Goal: Task Accomplishment & Management: Manage account settings

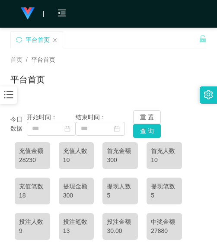
click at [2, 96] on div at bounding box center [8, 95] width 17 height 17
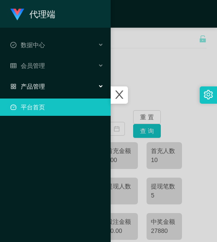
click at [38, 92] on div "产品管理" at bounding box center [55, 86] width 111 height 17
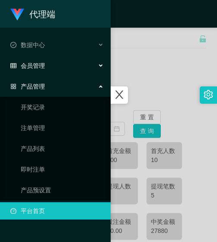
click at [41, 69] on span "会员管理" at bounding box center [27, 65] width 35 height 7
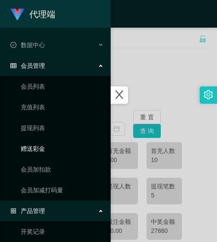
click at [42, 146] on link "赠送彩金" at bounding box center [62, 148] width 83 height 17
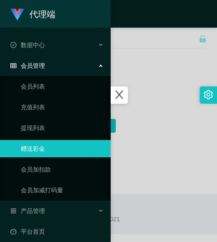
click at [171, 86] on div at bounding box center [108, 121] width 217 height 242
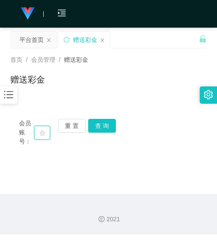
click at [40, 129] on input "text" at bounding box center [42, 133] width 16 height 14
paste input "mm22"
type input "mm22"
click at [97, 128] on button "查 询" at bounding box center [102, 126] width 28 height 14
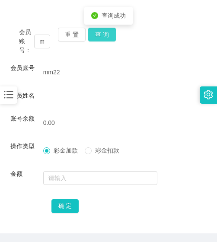
scroll to position [36, 0]
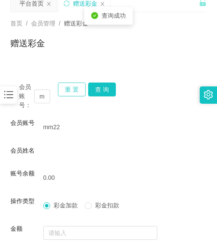
click at [77, 95] on button "重 置" at bounding box center [72, 90] width 28 height 14
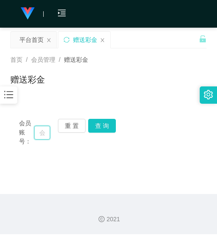
click at [44, 133] on input "text" at bounding box center [42, 133] width 16 height 14
paste input "nini123"
type input "nini123"
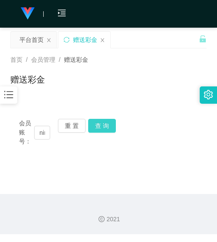
click at [95, 129] on button "查 询" at bounding box center [102, 126] width 28 height 14
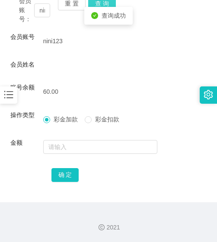
scroll to position [123, 0]
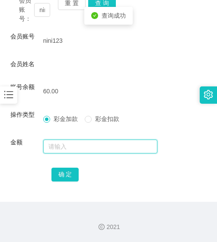
click at [90, 145] on input "text" at bounding box center [100, 147] width 115 height 14
click at [84, 146] on input "text" at bounding box center [100, 147] width 115 height 14
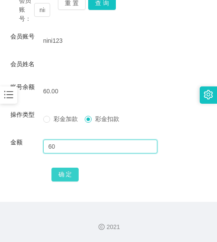
type input "60"
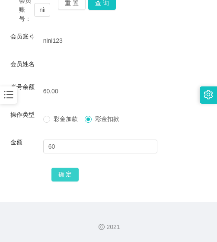
click at [68, 180] on button "确 定" at bounding box center [66, 175] width 28 height 14
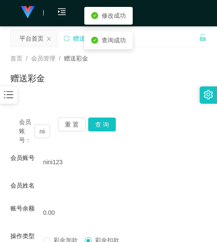
scroll to position [0, 0]
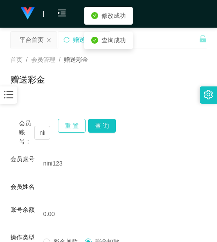
click at [66, 129] on button "重 置" at bounding box center [72, 126] width 28 height 14
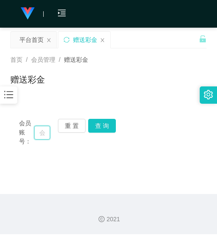
click at [39, 132] on input "text" at bounding box center [42, 133] width 16 height 14
paste input "0143690497"
type input "0143690497"
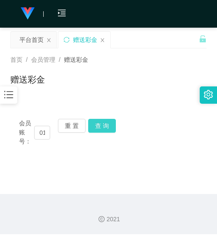
click at [89, 132] on button "查 询" at bounding box center [102, 126] width 28 height 14
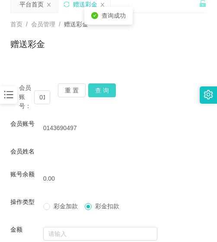
scroll to position [123, 0]
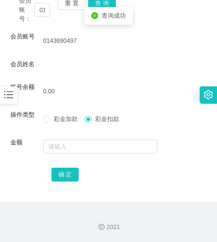
drag, startPoint x: 73, startPoint y: 86, endPoint x: 72, endPoint y: 73, distance: 13.0
click at [72, 74] on form "会员账号 0143690497 会员姓名 账号余额 0.00 操作类型 彩金加款 彩金扣款 金额 确 定" at bounding box center [108, 107] width 196 height 151
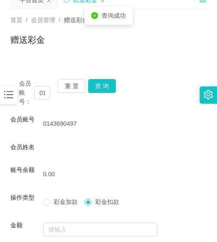
scroll to position [36, 0]
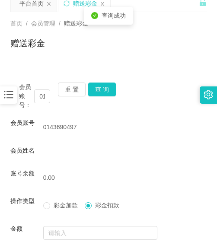
click at [70, 61] on div "首页 / 会员管理 / 赠送彩金 / 赠送彩金" at bounding box center [108, 38] width 217 height 52
click at [70, 84] on button "重 置" at bounding box center [72, 90] width 28 height 14
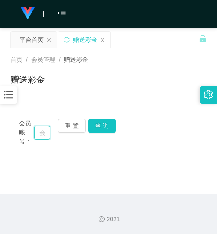
click at [48, 136] on input "text" at bounding box center [42, 133] width 16 height 14
paste input "0134565328"
type input "0134565328"
click at [97, 127] on button "查 询" at bounding box center [102, 126] width 28 height 14
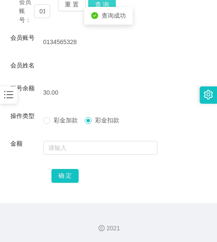
scroll to position [123, 0]
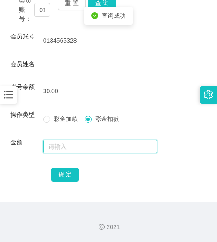
click at [92, 145] on input "text" at bounding box center [100, 147] width 115 height 14
type input "30"
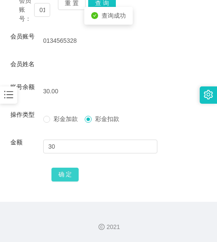
click at [71, 169] on button "确 定" at bounding box center [66, 175] width 28 height 14
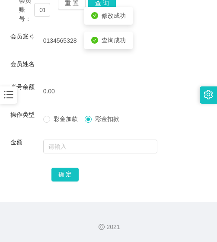
drag, startPoint x: 138, startPoint y: 98, endPoint x: 107, endPoint y: 109, distance: 32.6
click at [138, 98] on div "0.00" at bounding box center [100, 91] width 115 height 17
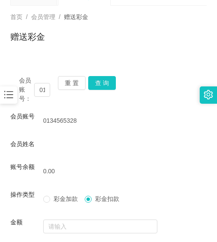
scroll to position [36, 0]
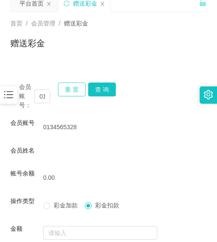
click at [71, 86] on button "重 置" at bounding box center [72, 90] width 28 height 14
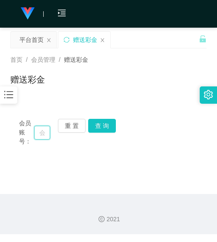
click at [44, 127] on input "text" at bounding box center [42, 133] width 16 height 14
paste input "Alexkiibg"
type input "Alexkiibg"
click at [93, 127] on button "查 询" at bounding box center [102, 126] width 28 height 14
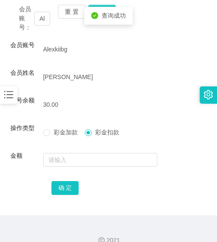
scroll to position [128, 0]
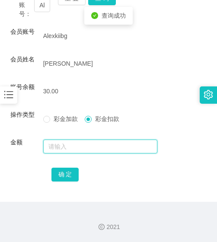
click at [85, 146] on input "text" at bounding box center [100, 147] width 115 height 14
type input "30"
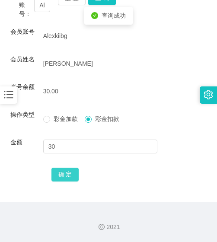
click at [57, 176] on button "确 定" at bounding box center [66, 175] width 28 height 14
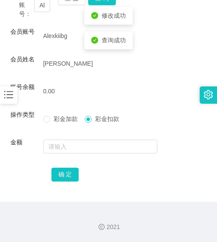
click at [132, 109] on form "会员账号 Alexkiibg 会员姓名 [PERSON_NAME] 账号余额 0.00 操作类型 彩金加款 彩金扣款 金额 确 定" at bounding box center [108, 105] width 196 height 156
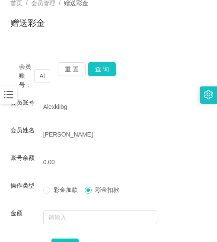
scroll to position [41, 0]
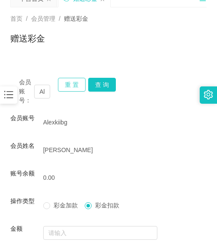
click at [66, 82] on button "重 置" at bounding box center [72, 85] width 28 height 14
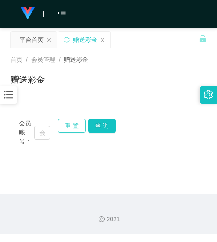
scroll to position [0, 0]
click at [48, 132] on input "text" at bounding box center [42, 133] width 16 height 14
paste input "0143171515"
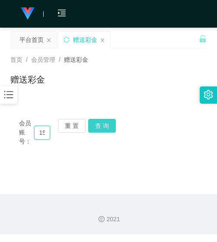
type input "0143171515"
click at [97, 128] on button "查 询" at bounding box center [102, 126] width 28 height 14
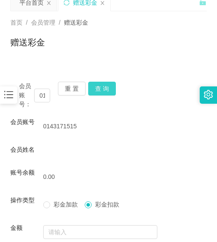
scroll to position [36, 0]
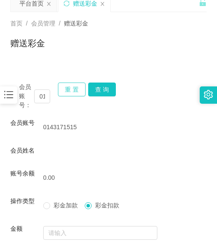
drag, startPoint x: 77, startPoint y: 92, endPoint x: 73, endPoint y: 94, distance: 4.8
click at [77, 92] on button "重 置" at bounding box center [72, 90] width 28 height 14
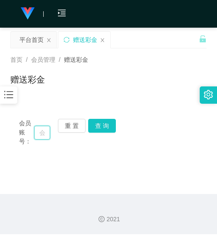
click at [49, 135] on input "text" at bounding box center [42, 133] width 16 height 14
paste input "Leannie"
type input "Leannie"
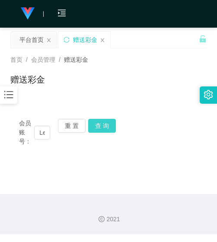
click at [106, 129] on button "查 询" at bounding box center [102, 126] width 28 height 14
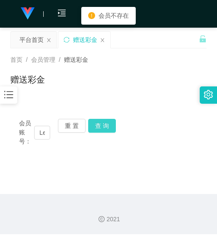
click at [102, 123] on button "查 询" at bounding box center [102, 126] width 28 height 14
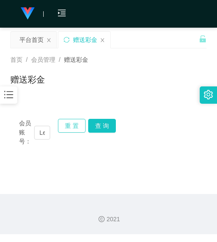
click at [66, 123] on button "重 置" at bounding box center [72, 126] width 28 height 14
click at [44, 134] on input "text" at bounding box center [42, 133] width 16 height 14
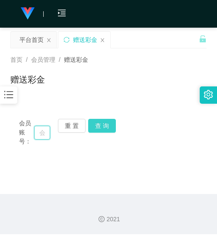
paste input "Leannie"
type input "Leannie"
click at [104, 126] on button "查 询" at bounding box center [102, 126] width 28 height 14
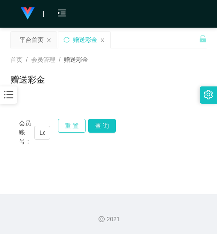
click at [74, 128] on button "重 置" at bounding box center [72, 126] width 28 height 14
click at [40, 128] on input "text" at bounding box center [42, 133] width 16 height 14
paste input "Loannie"
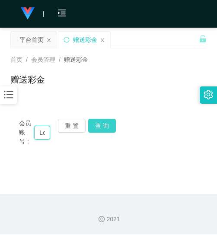
scroll to position [0, 16]
type input "Loannie"
click at [100, 127] on button "查 询" at bounding box center [102, 126] width 28 height 14
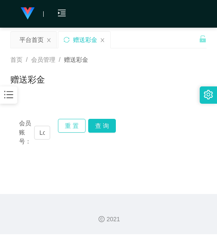
click at [66, 130] on button "重 置" at bounding box center [72, 126] width 28 height 14
click at [47, 135] on input "text" at bounding box center [42, 133] width 16 height 14
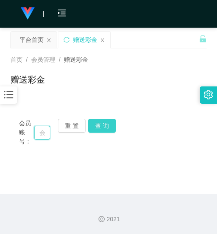
paste input "Lovnnie"
type input "Lovnnie"
click at [102, 126] on button "查 询" at bounding box center [102, 126] width 28 height 14
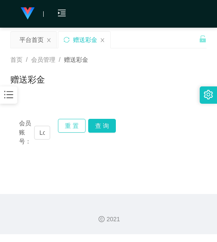
click at [67, 127] on button "重 置" at bounding box center [72, 126] width 28 height 14
click at [41, 133] on input "text" at bounding box center [42, 133] width 16 height 14
paste input "0143995202"
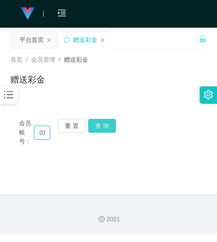
scroll to position [0, 27]
type input "0143995202"
click at [96, 125] on button "查 询" at bounding box center [102, 126] width 28 height 14
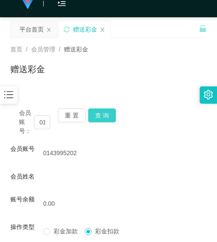
scroll to position [0, 0]
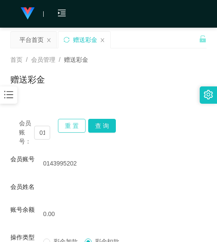
click at [71, 123] on button "重 置" at bounding box center [72, 126] width 28 height 14
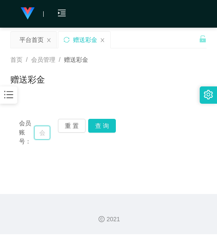
click at [44, 132] on input "text" at bounding box center [42, 133] width 16 height 14
paste input "haoboy"
type input "haoboy"
click at [93, 132] on button "查 询" at bounding box center [102, 126] width 28 height 14
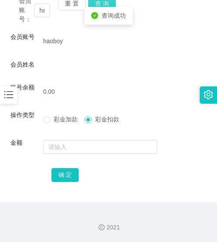
scroll to position [123, 0]
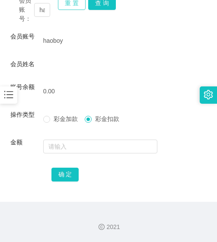
click at [78, 3] on button "重 置" at bounding box center [72, 3] width 28 height 14
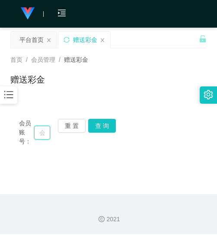
click at [45, 131] on input "text" at bounding box center [42, 133] width 16 height 14
paste input "8888005051347"
type input "8888005051347"
click at [99, 120] on button "查 询" at bounding box center [102, 126] width 28 height 14
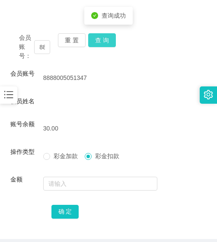
scroll to position [123, 0]
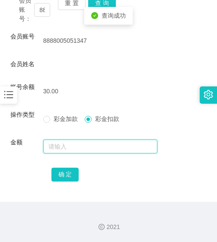
click at [77, 144] on input "text" at bounding box center [100, 147] width 115 height 14
type input "30"
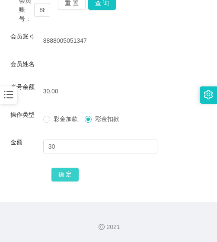
click at [58, 176] on button "确 定" at bounding box center [66, 175] width 28 height 14
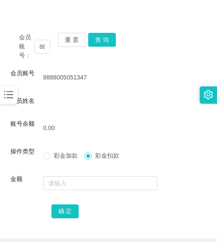
scroll to position [36, 0]
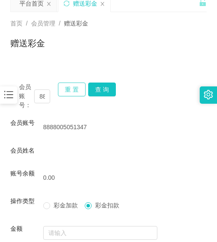
click at [74, 87] on button "重 置" at bounding box center [72, 90] width 28 height 14
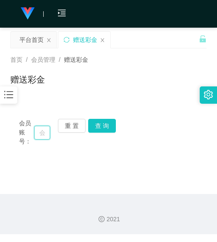
click at [44, 134] on input "text" at bounding box center [42, 133] width 16 height 14
paste input "Loveannie"
type input "Loveannie"
click at [103, 125] on button "查 询" at bounding box center [102, 126] width 28 height 14
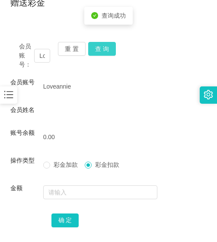
scroll to position [87, 0]
